Goal: Information Seeking & Learning: Find specific page/section

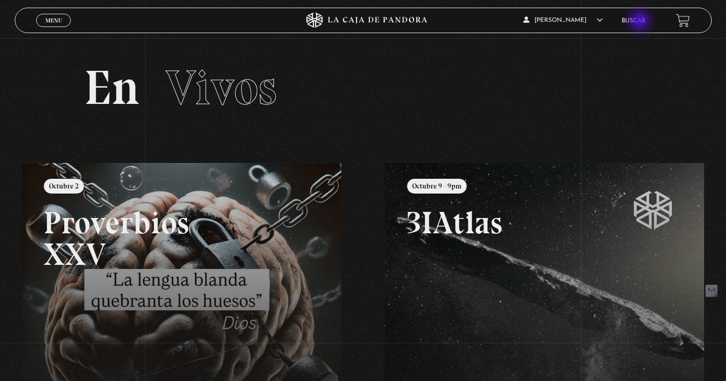
click at [641, 22] on link "Buscar" at bounding box center [634, 21] width 24 height 6
